Goal: Task Accomplishment & Management: Use online tool/utility

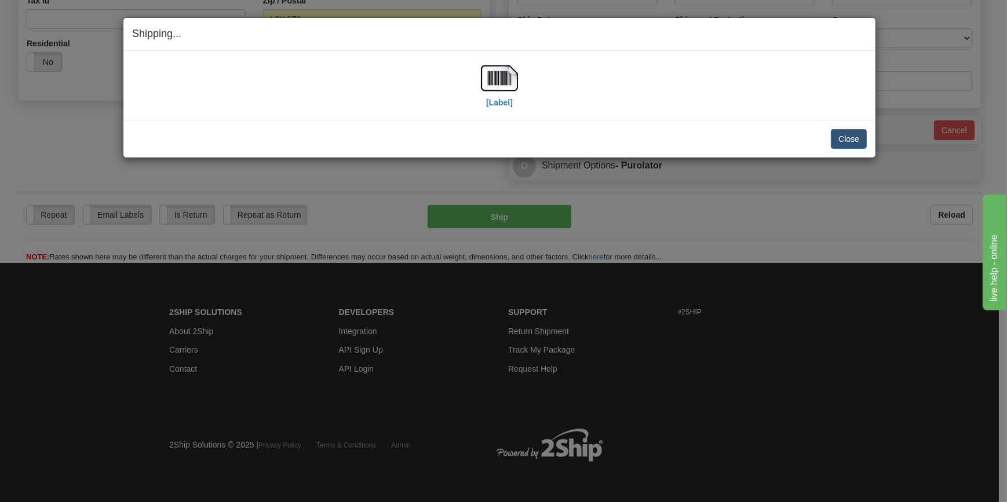
scroll to position [377, 0]
click at [847, 134] on button "Close" at bounding box center [849, 139] width 36 height 20
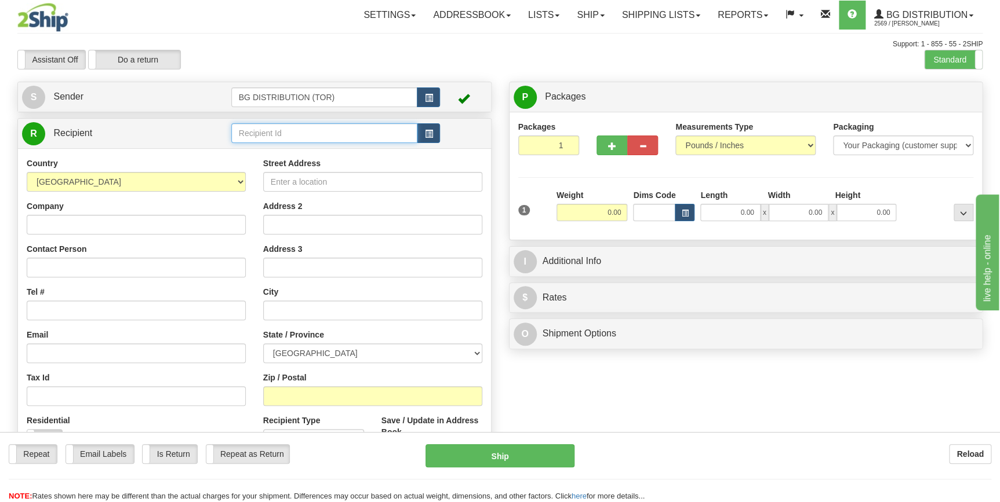
click at [310, 132] on input "text" at bounding box center [324, 133] width 187 height 20
click at [280, 130] on input "60156" at bounding box center [324, 133] width 187 height 20
click at [253, 145] on div "60156" at bounding box center [321, 151] width 175 height 13
type input "60156"
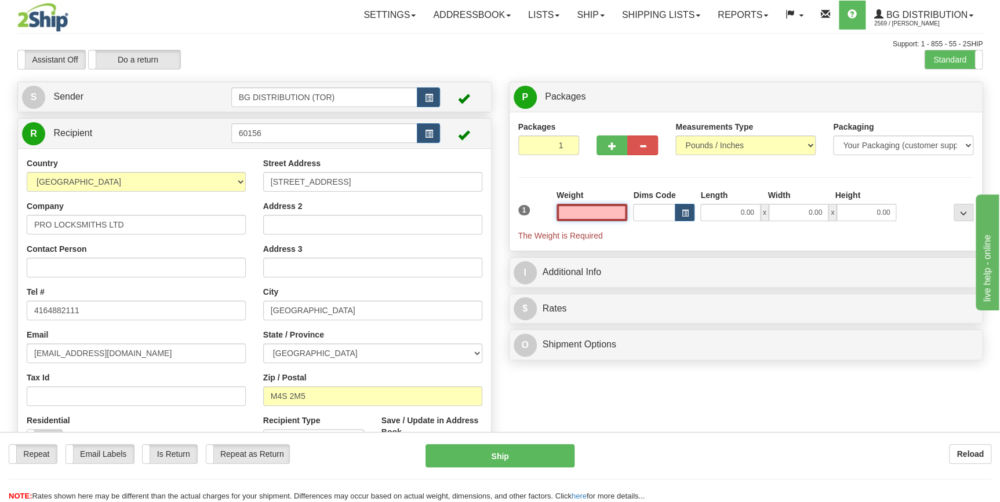
click at [614, 213] on input "text" at bounding box center [591, 212] width 71 height 17
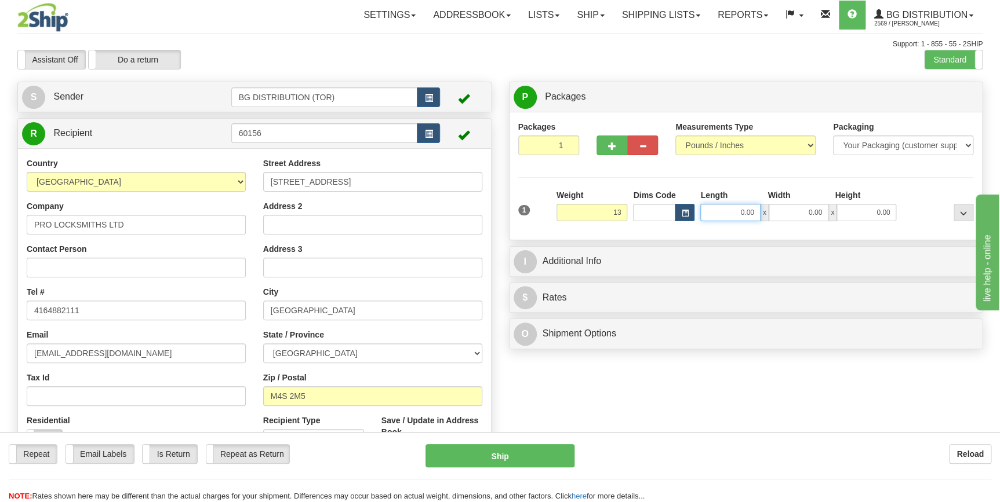
click at [721, 210] on input "0.00" at bounding box center [730, 212] width 60 height 17
type input "13.00"
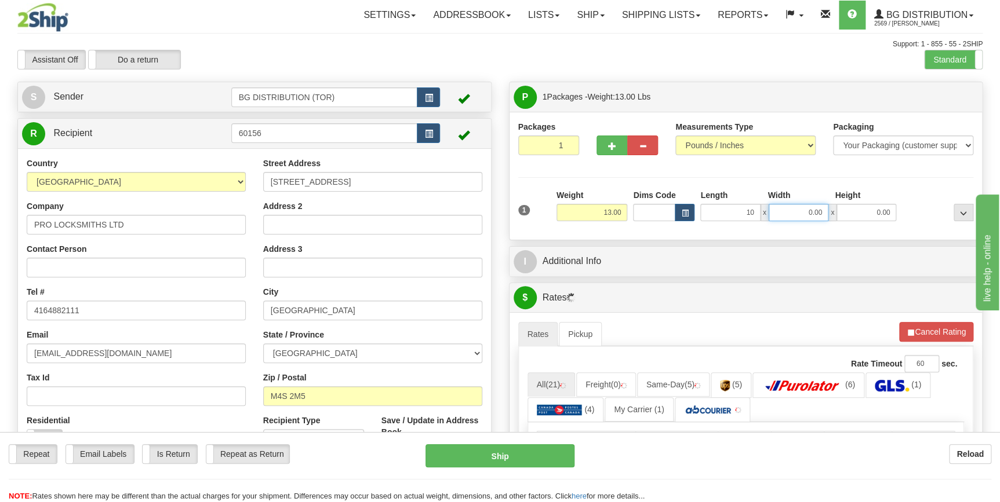
type input "10.00"
click at [769, 209] on input "0.00" at bounding box center [798, 212] width 60 height 17
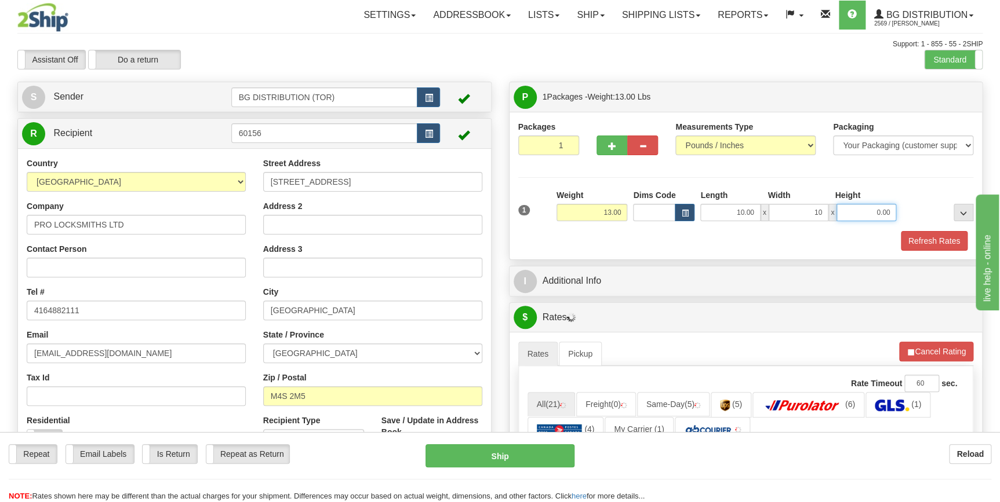
type input "10.00"
click at [846, 210] on input "0.00" at bounding box center [866, 212] width 60 height 17
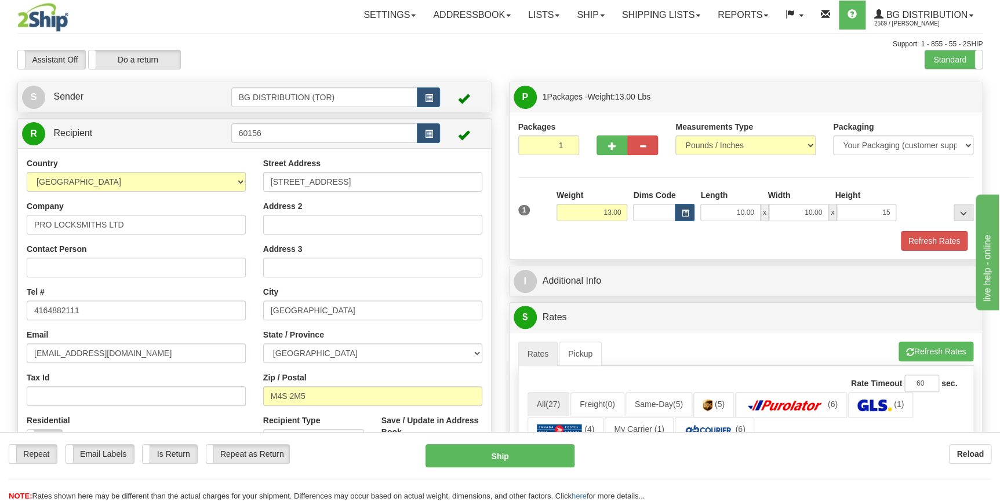
type input "15.00"
click at [903, 188] on div "Packages 1 1 Measurements Type" at bounding box center [745, 186] width 455 height 130
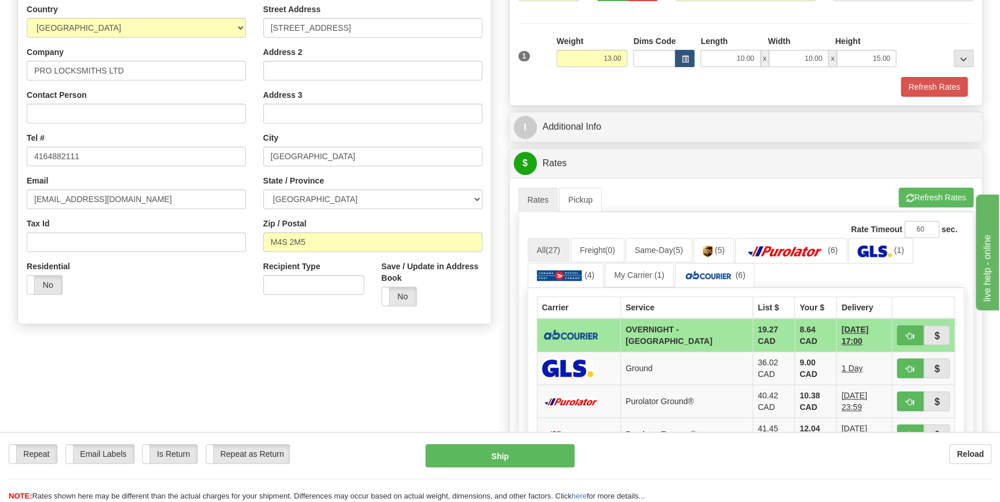
scroll to position [158, 0]
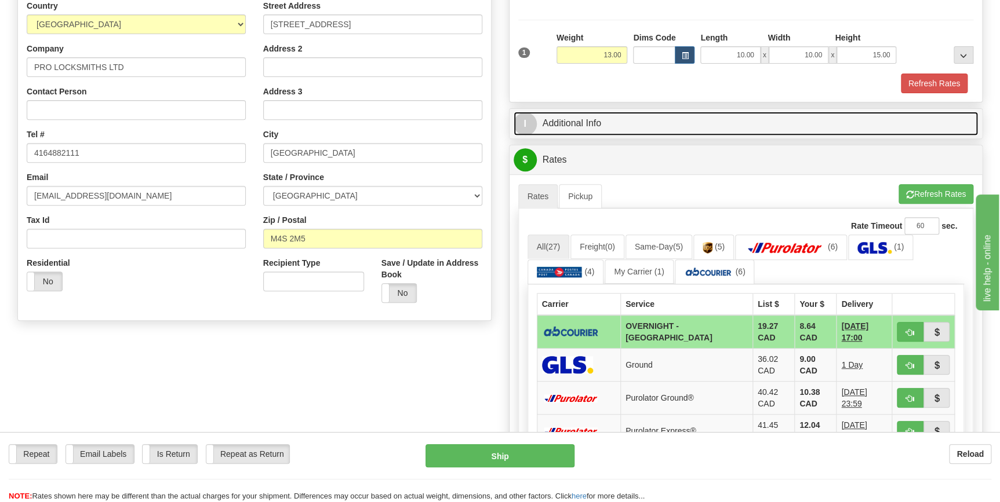
click at [571, 130] on link "I Additional Info" at bounding box center [745, 124] width 465 height 24
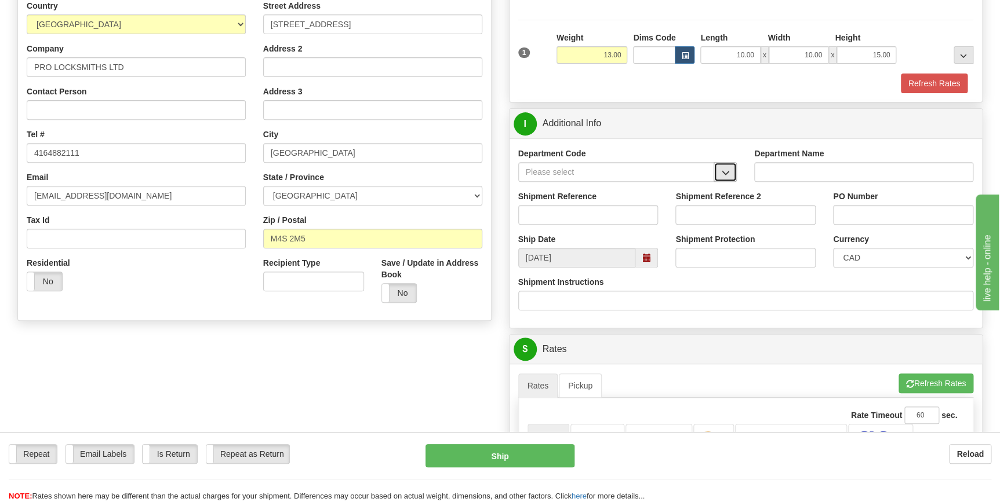
click at [732, 173] on button "button" at bounding box center [724, 172] width 23 height 20
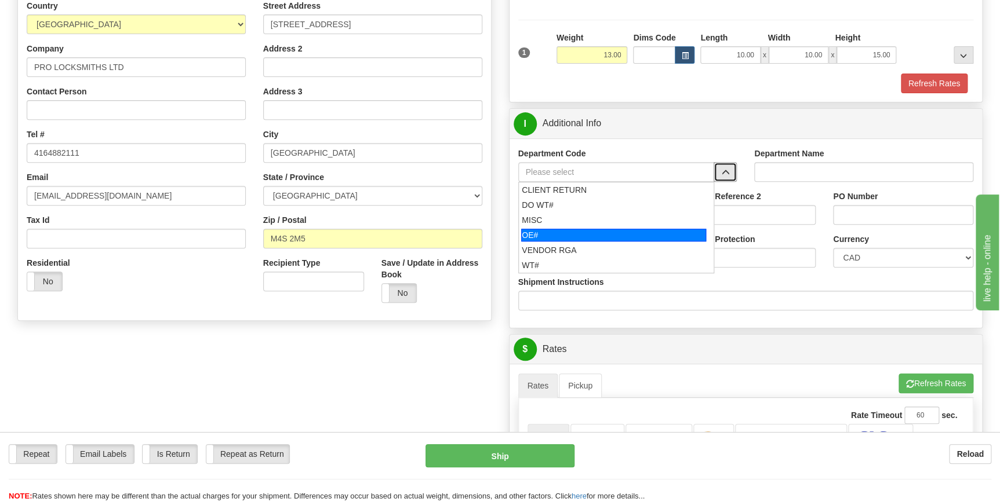
click at [566, 229] on div "OE#" at bounding box center [613, 235] width 185 height 13
type input "OE#"
type input "ORDERS"
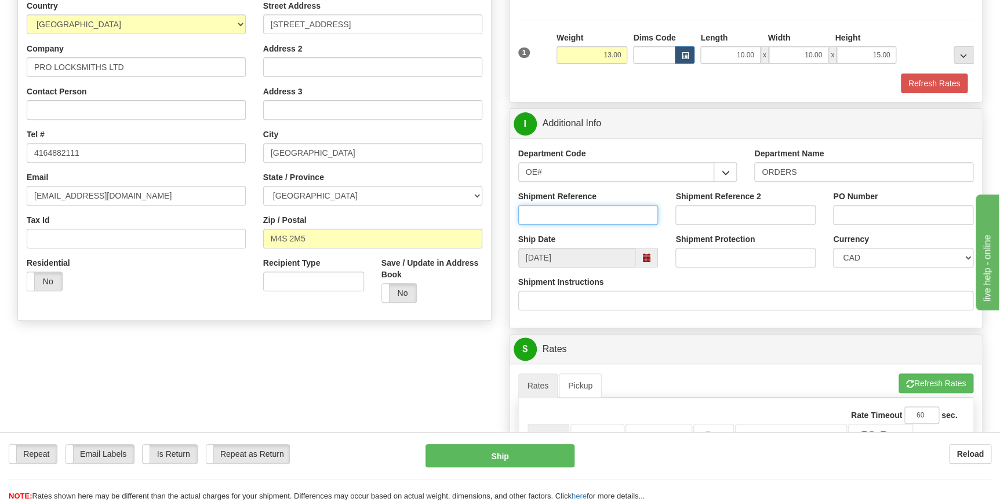
click at [573, 210] on input "Shipment Reference" at bounding box center [588, 215] width 140 height 20
type input "70184540-00"
click at [849, 209] on input "PO Number" at bounding box center [903, 215] width 140 height 20
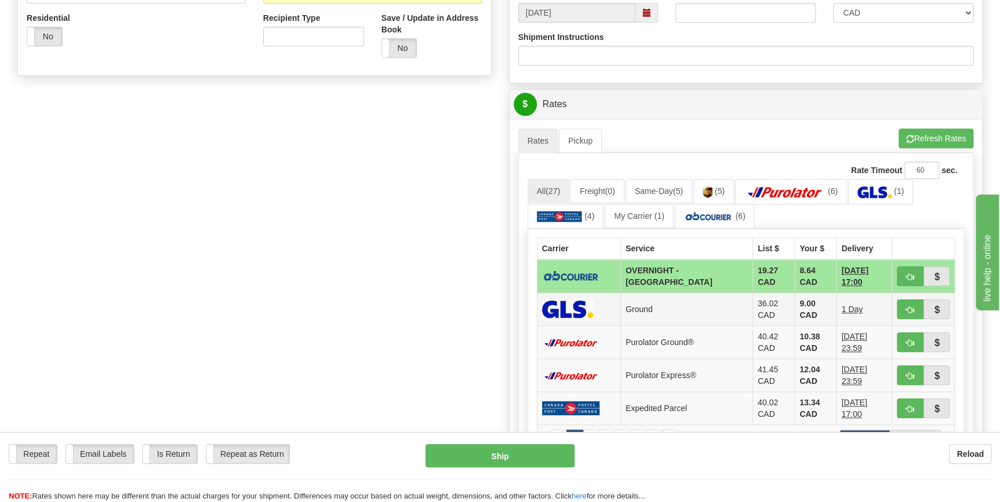
scroll to position [421, 0]
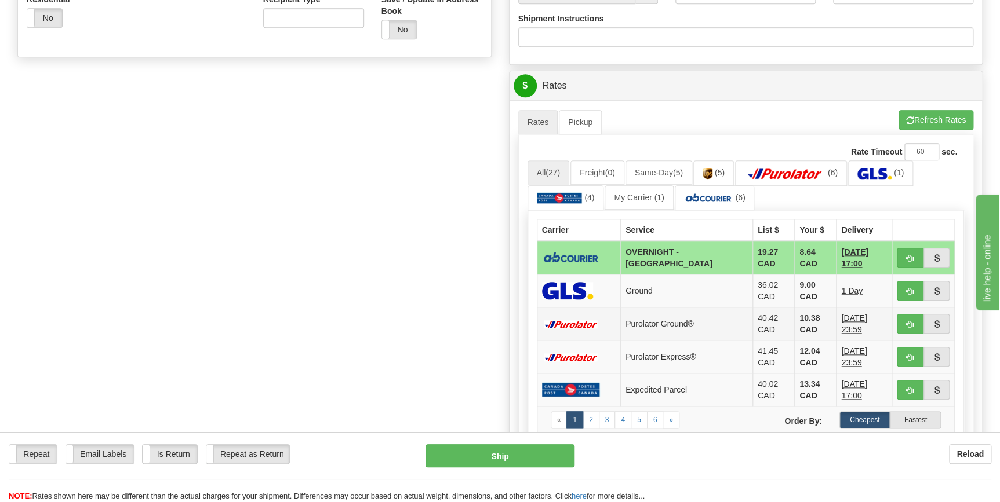
type input "317910"
click at [794, 319] on td "10.38 CAD" at bounding box center [815, 324] width 42 height 33
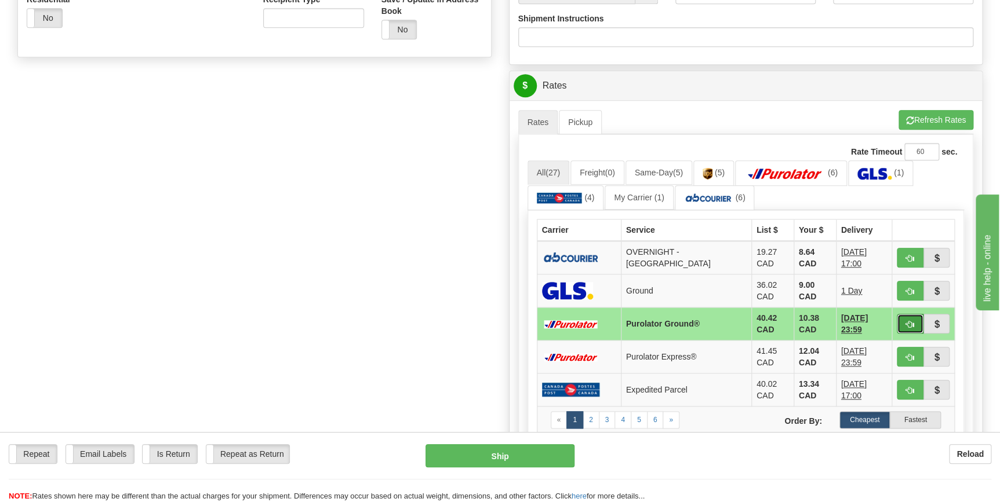
click at [906, 323] on span "button" at bounding box center [910, 325] width 8 height 8
type input "260"
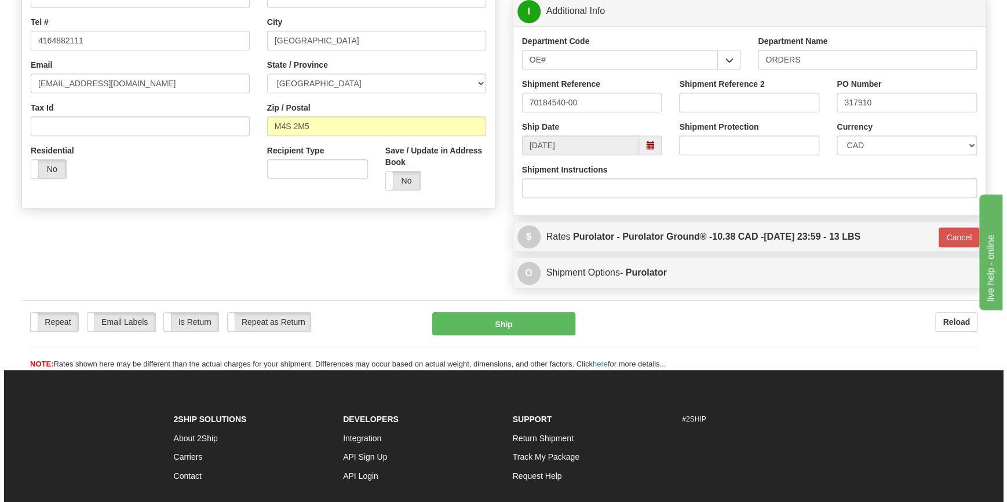
scroll to position [377, 0]
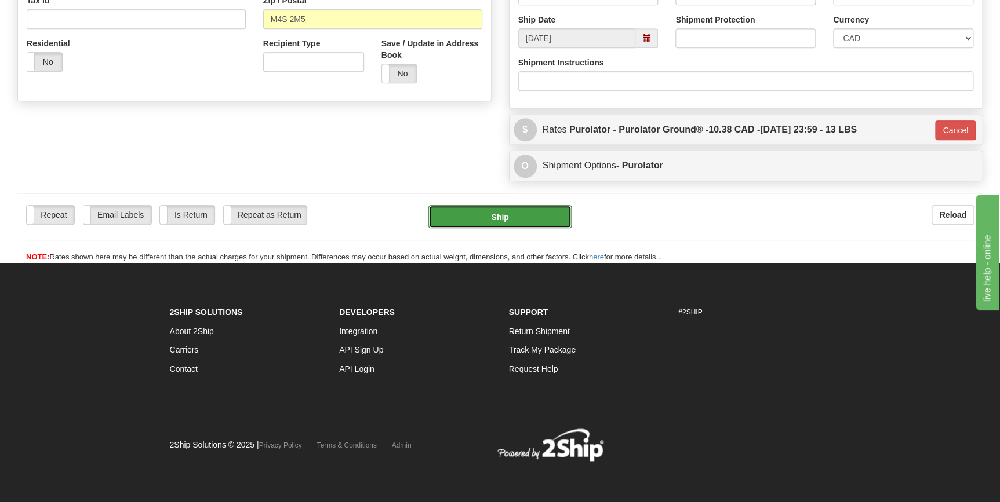
click at [497, 214] on button "Ship" at bounding box center [499, 216] width 143 height 23
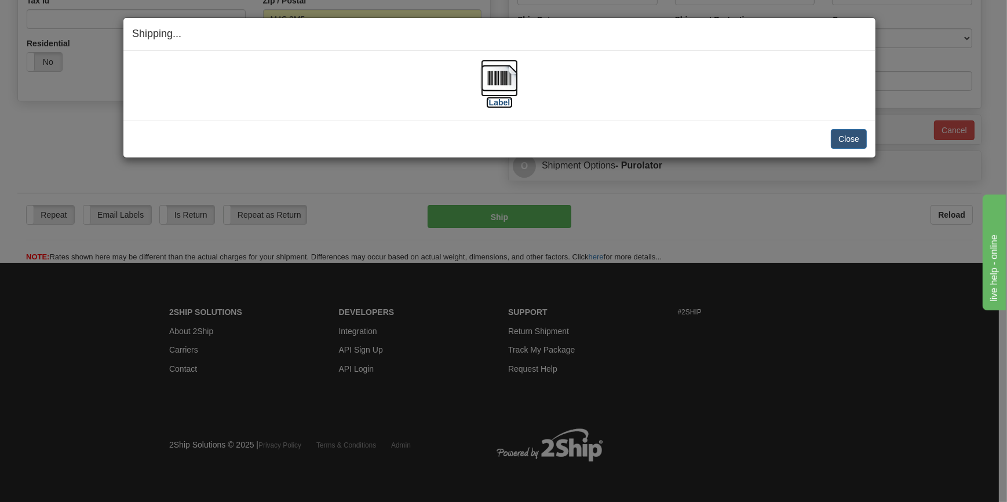
click at [498, 83] on img at bounding box center [499, 78] width 37 height 37
click at [504, 80] on img at bounding box center [499, 78] width 37 height 37
click at [846, 138] on button "Close" at bounding box center [849, 139] width 36 height 20
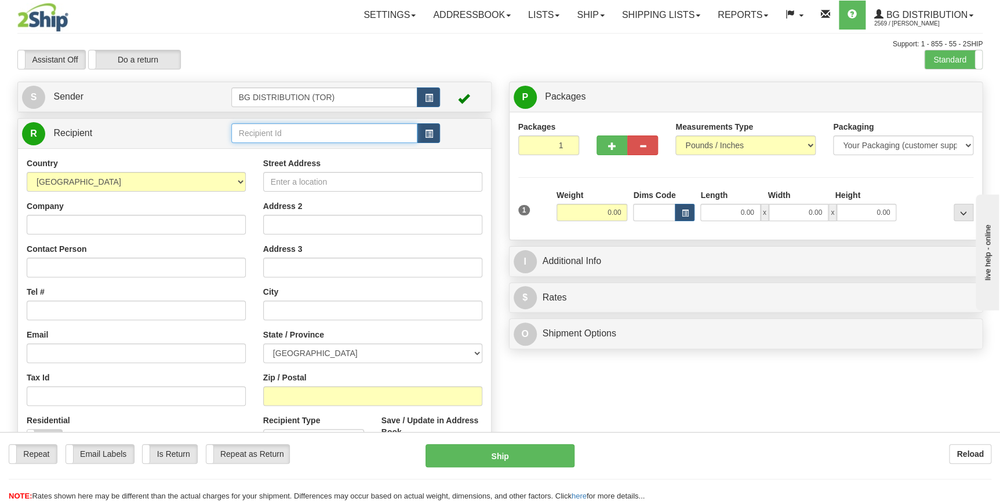
click at [297, 132] on input "text" at bounding box center [324, 133] width 187 height 20
click at [247, 149] on div "60156" at bounding box center [321, 151] width 175 height 13
type input "60156"
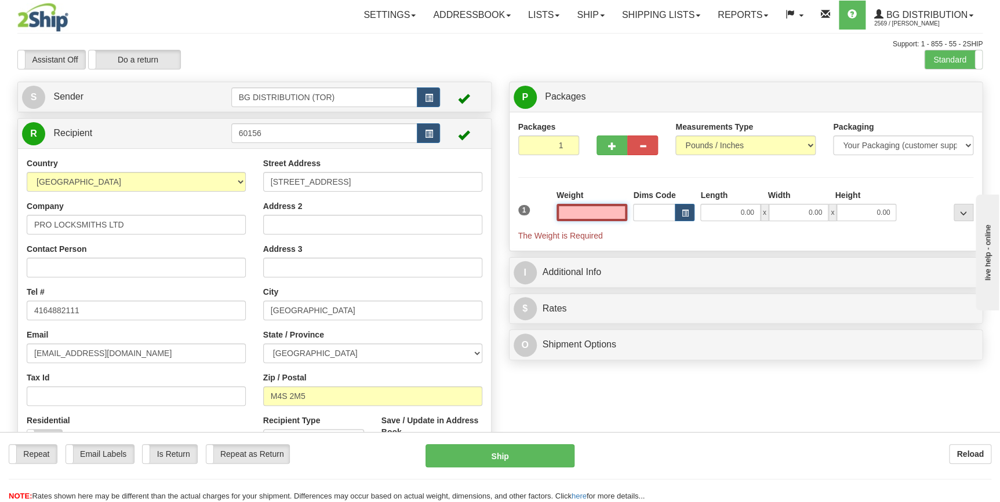
click at [606, 214] on input "text" at bounding box center [591, 212] width 71 height 17
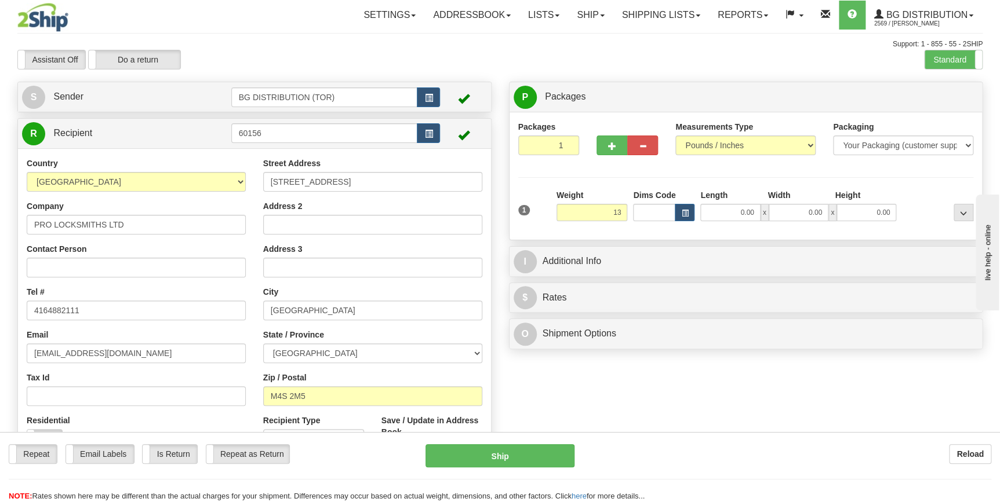
type input "13.00"
click at [697, 214] on div "0.00 x 0.00 x 0.00" at bounding box center [798, 212] width 202 height 17
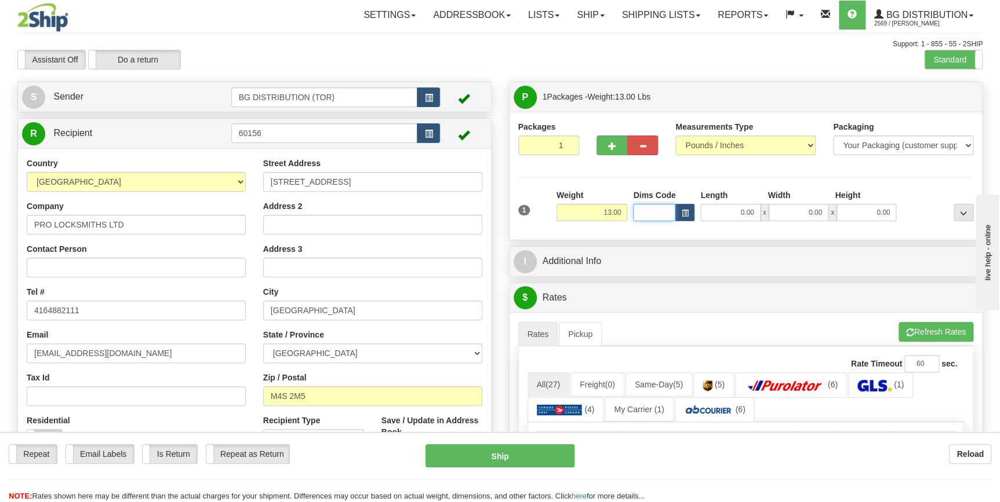
click at [661, 211] on input "Dims Code" at bounding box center [654, 212] width 42 height 17
click at [685, 214] on span "button" at bounding box center [684, 213] width 7 height 6
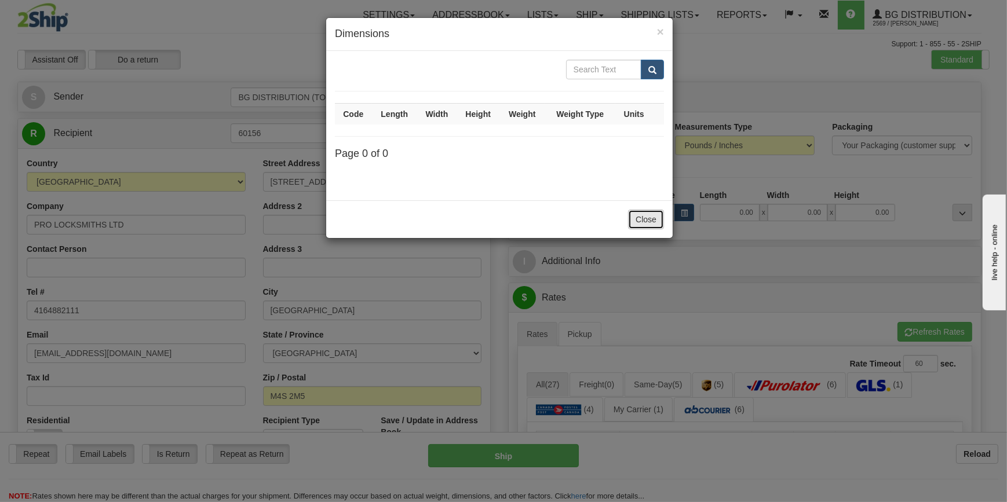
click at [645, 218] on button "Close" at bounding box center [646, 220] width 36 height 20
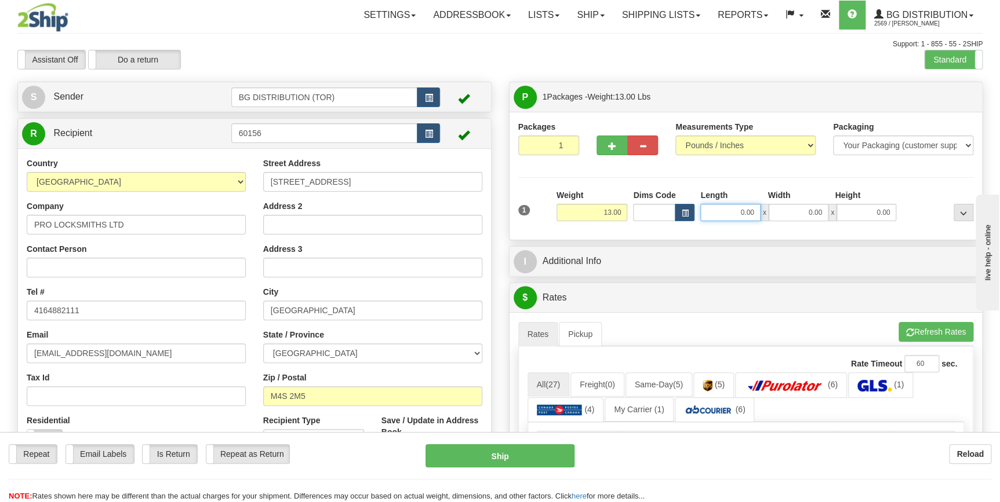
click at [736, 213] on input "0.00" at bounding box center [730, 212] width 60 height 17
type input "10.00"
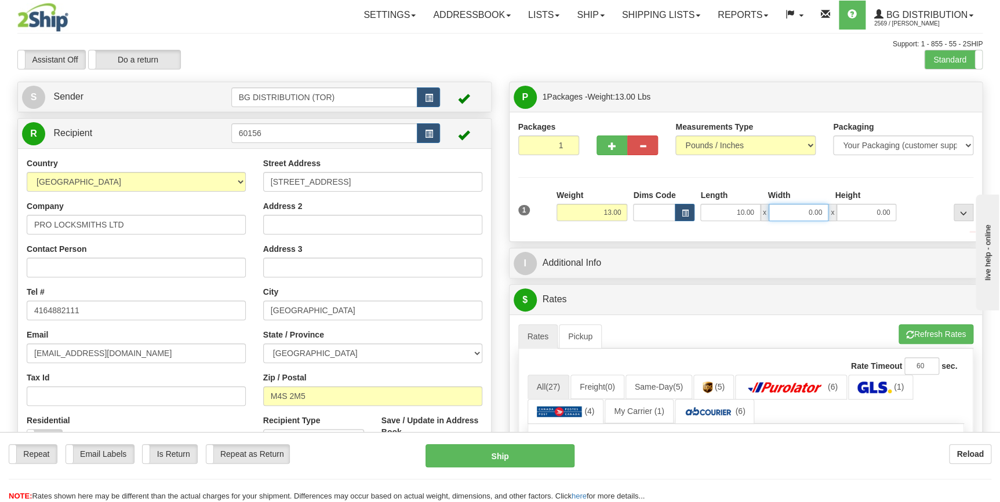
click at [801, 216] on input "0.00" at bounding box center [798, 212] width 60 height 17
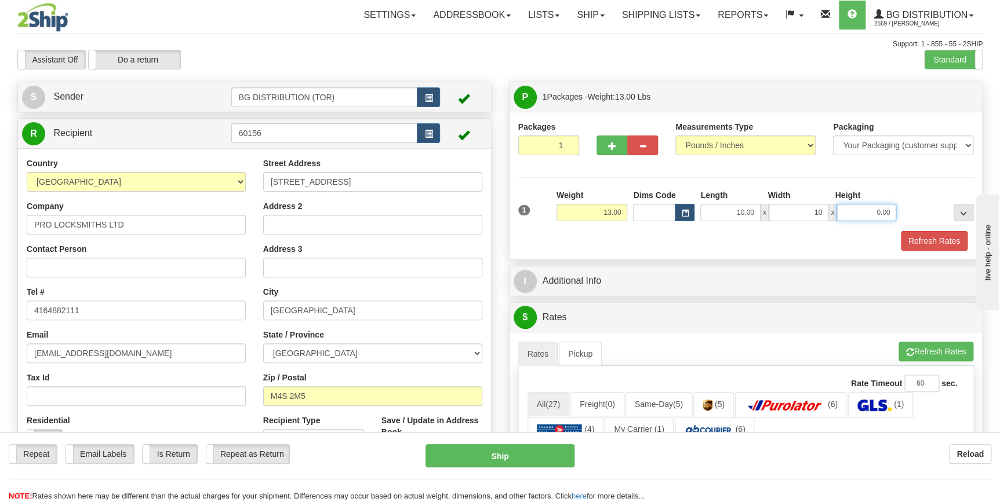
type input "10.00"
click at [867, 215] on input "0.00" at bounding box center [866, 212] width 60 height 17
type input "15.00"
click at [900, 190] on div at bounding box center [937, 205] width 77 height 32
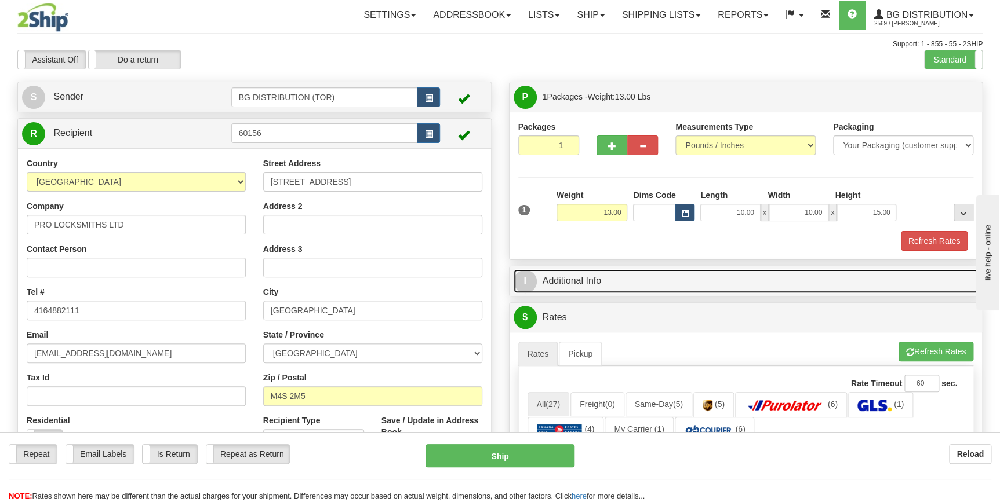
click at [576, 278] on link "I Additional Info" at bounding box center [745, 281] width 465 height 24
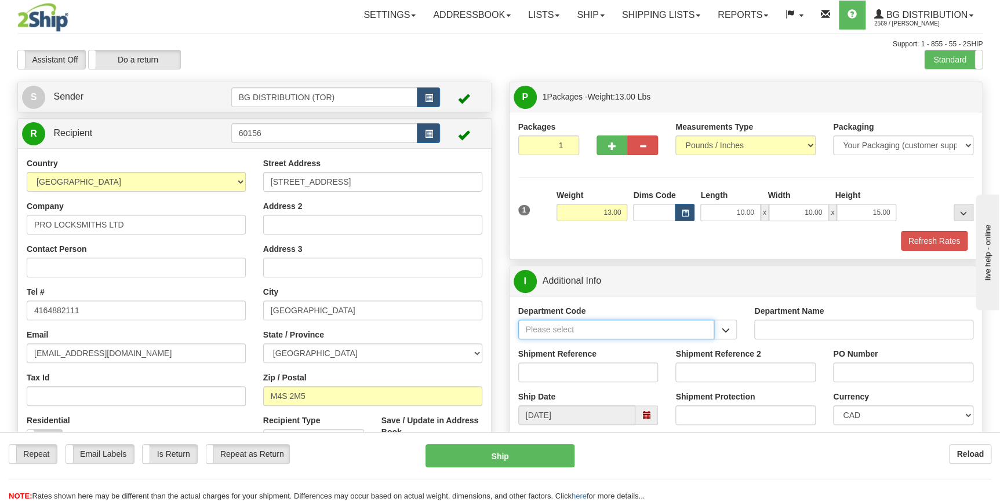
click at [593, 331] on input "Department Code" at bounding box center [616, 330] width 196 height 20
click at [734, 332] on button "button" at bounding box center [724, 330] width 23 height 20
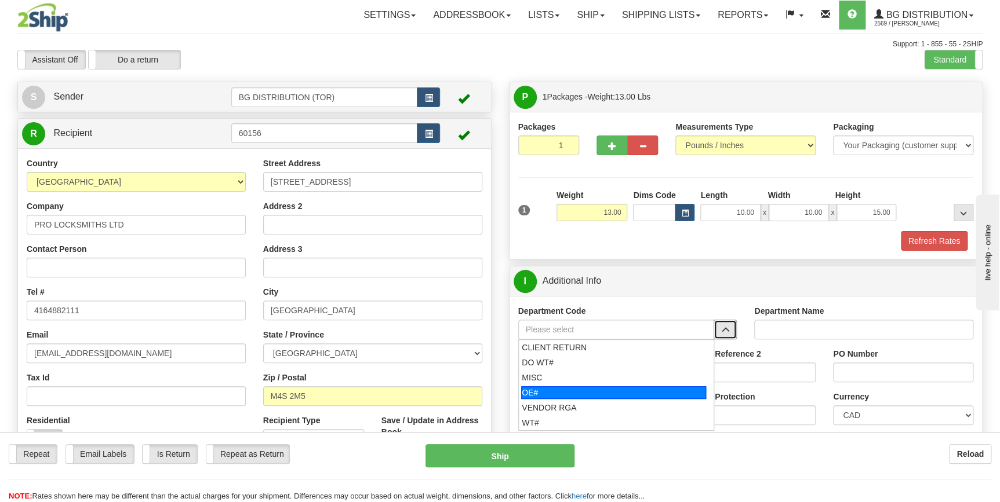
click at [561, 386] on div "OE#" at bounding box center [613, 392] width 185 height 13
type input "OE#"
type input "ORDERS"
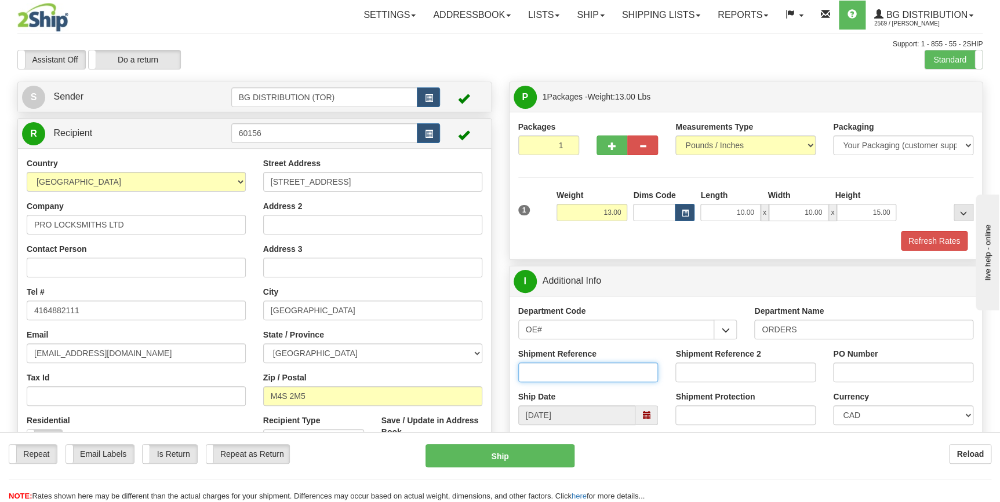
click at [626, 375] on input "Shipment Reference" at bounding box center [588, 373] width 140 height 20
type input "70184540-00"
click at [848, 370] on input "PO Number" at bounding box center [903, 373] width 140 height 20
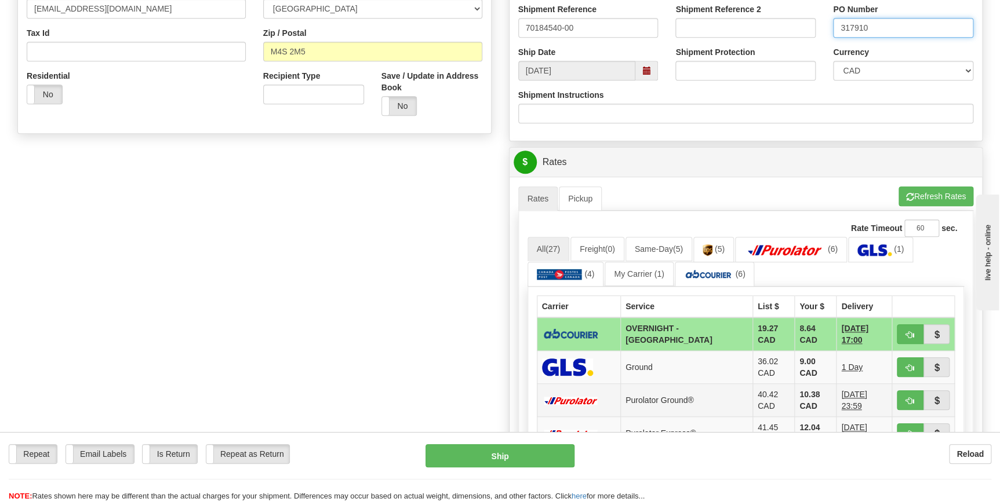
scroll to position [369, 0]
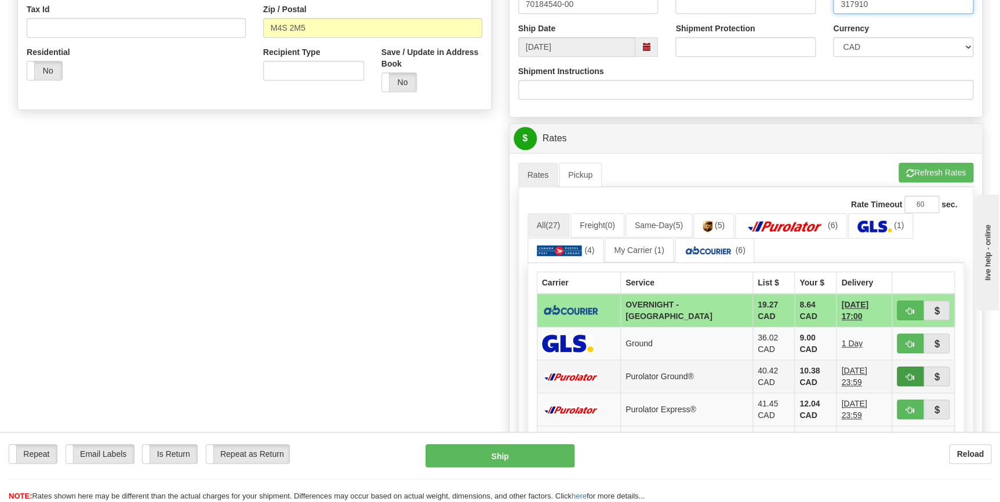
type input "317910"
click at [910, 376] on span "button" at bounding box center [910, 378] width 8 height 8
type input "260"
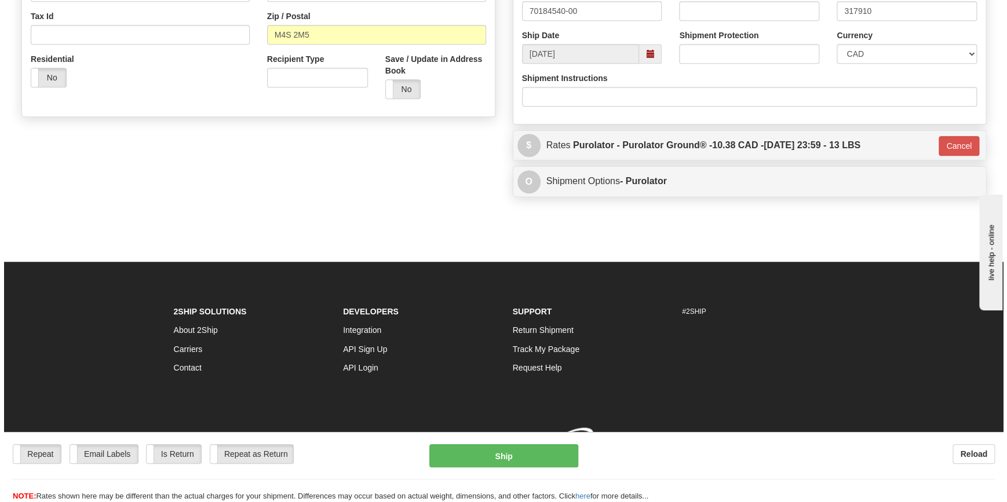
scroll to position [366, 0]
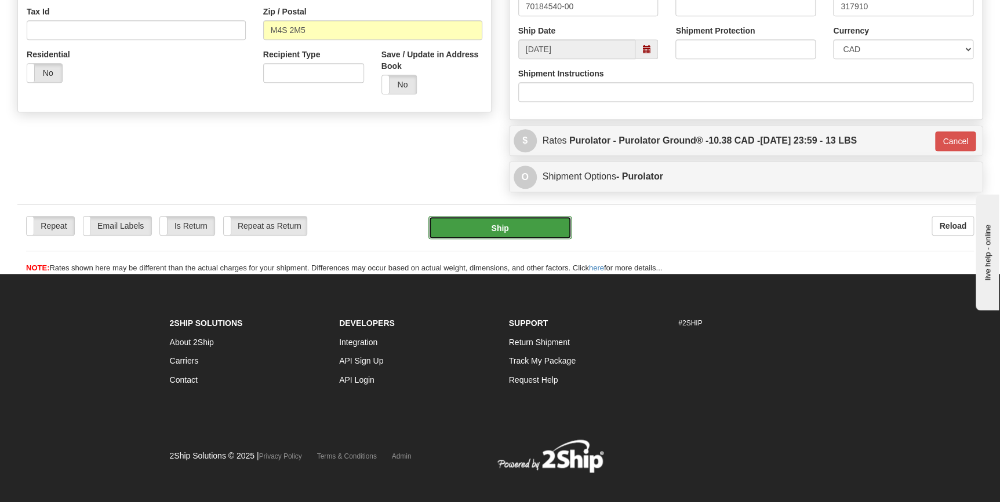
click at [499, 227] on button "Ship" at bounding box center [499, 227] width 143 height 23
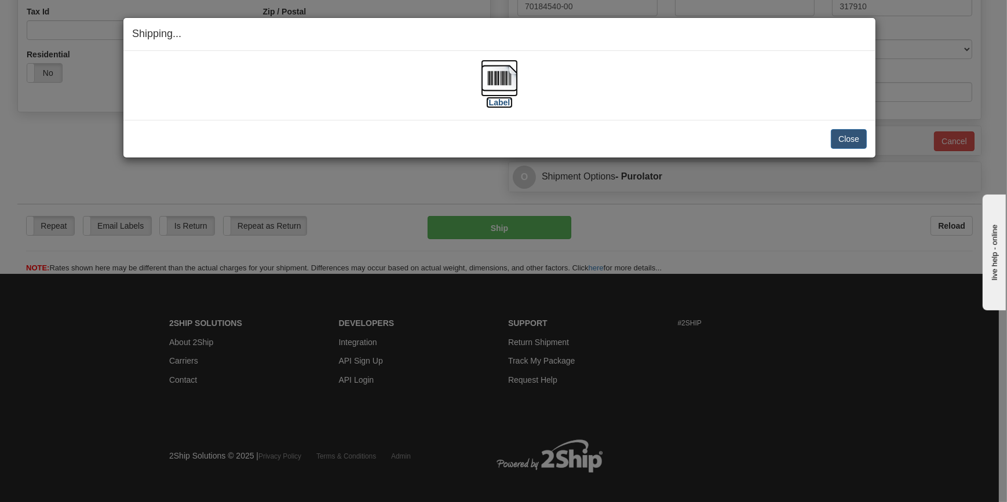
click at [501, 88] on img at bounding box center [499, 78] width 37 height 37
click at [840, 129] on button "Close" at bounding box center [849, 139] width 36 height 20
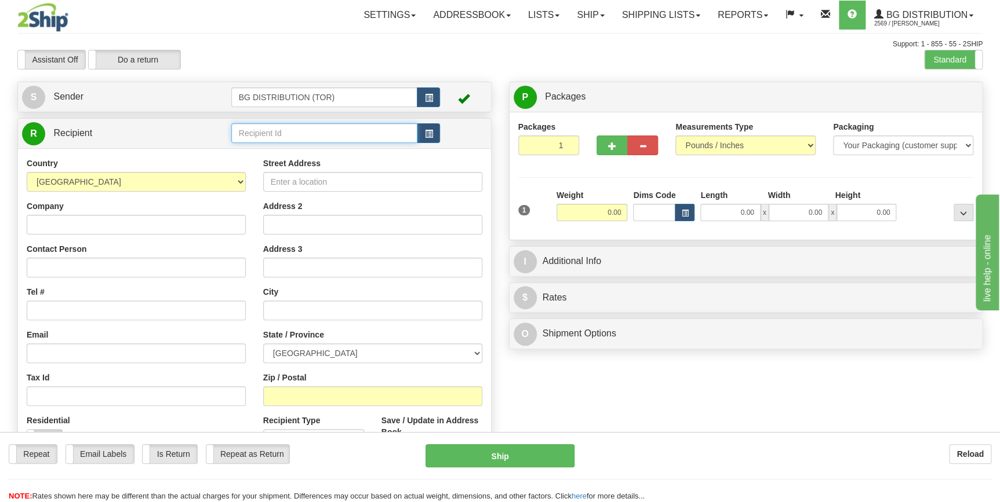
click at [268, 134] on input "text" at bounding box center [324, 133] width 187 height 20
click at [278, 147] on div "60156" at bounding box center [321, 151] width 175 height 13
type input "60156"
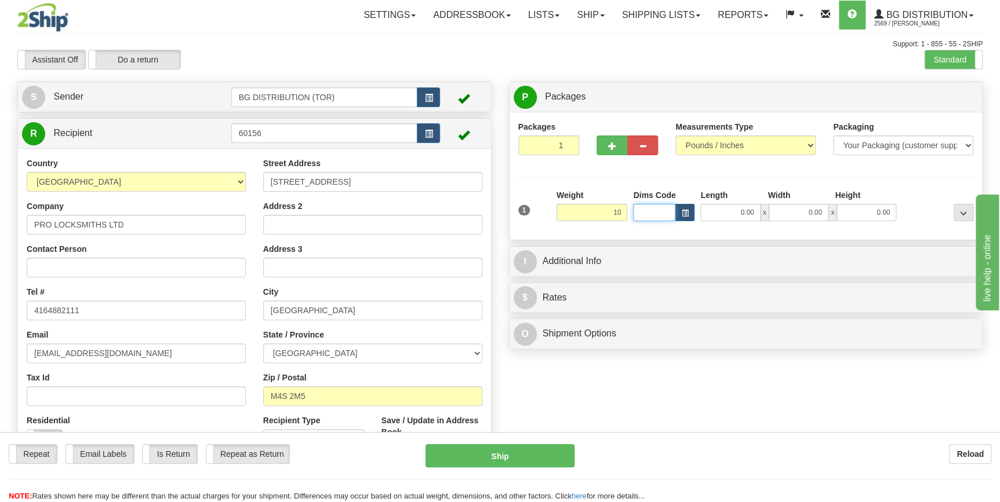
type input "10.00"
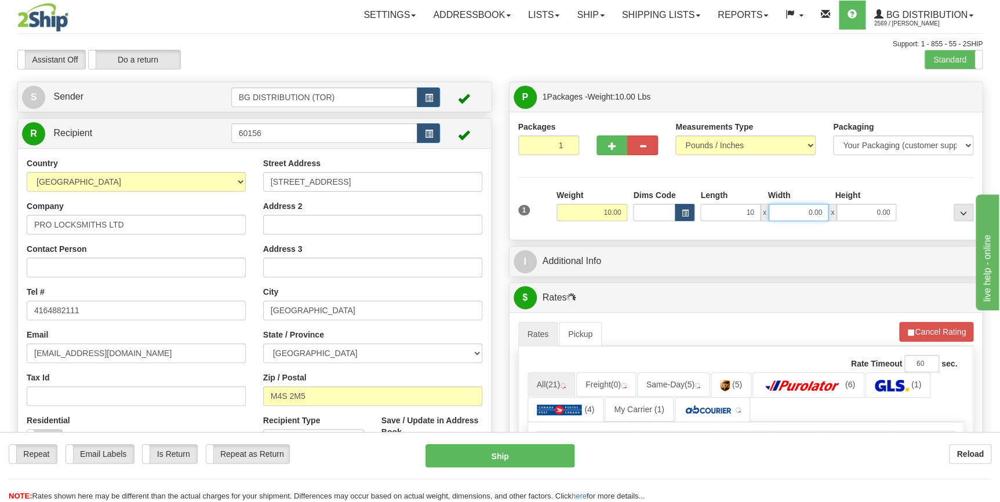
type input "10.00"
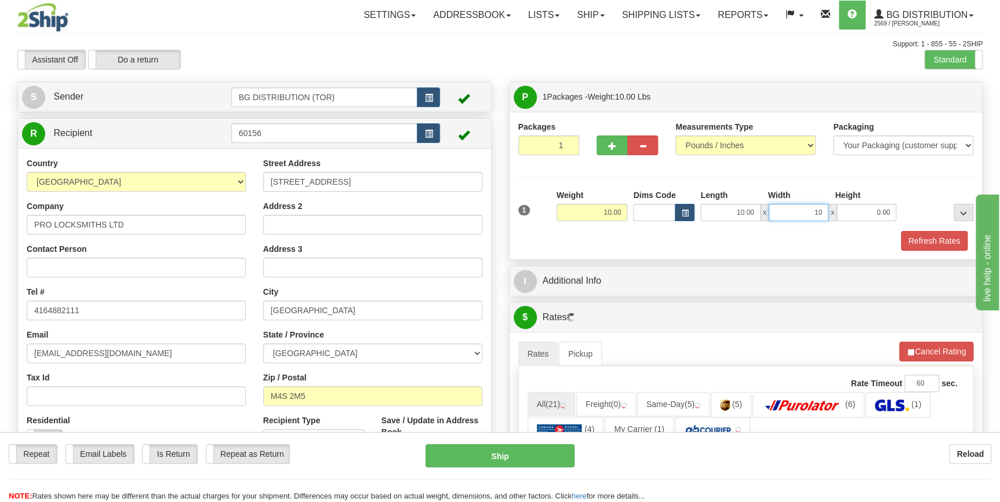
type input "10.00"
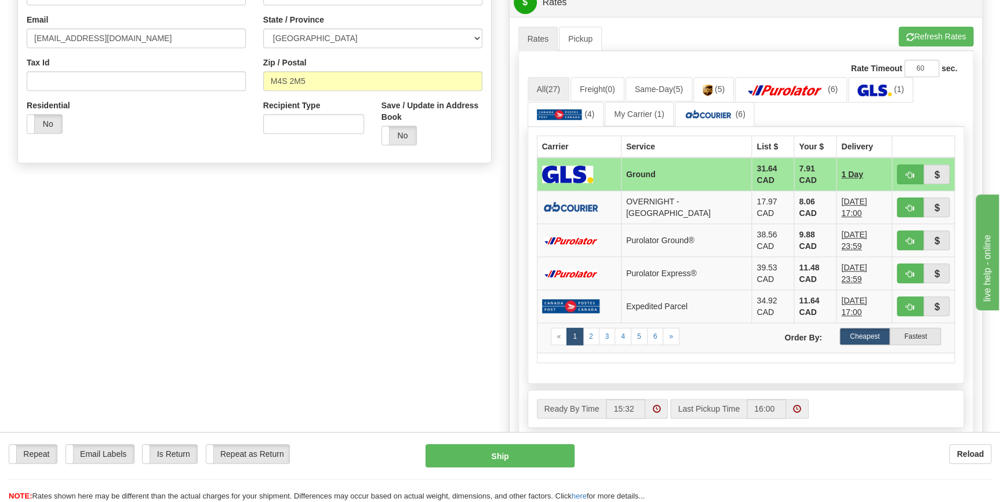
scroll to position [316, 0]
click at [911, 41] on button "Refresh Rates" at bounding box center [935, 36] width 75 height 20
